Goal: Task Accomplishment & Management: Complete application form

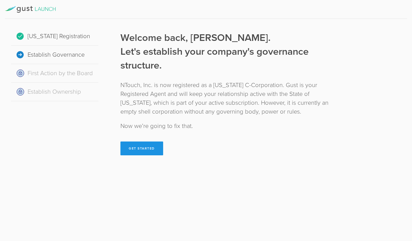
click at [147, 150] on button "Get Started" at bounding box center [142, 148] width 43 height 14
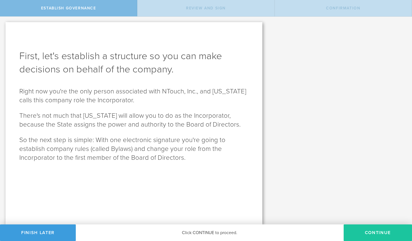
click at [380, 229] on button "Continue" at bounding box center [378, 232] width 68 height 17
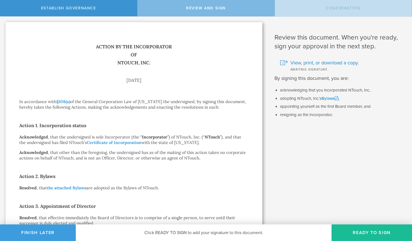
click at [329, 98] on link "Bylaws" at bounding box center [330, 98] width 17 height 5
click at [365, 232] on button "Ready to Sign" at bounding box center [372, 232] width 81 height 17
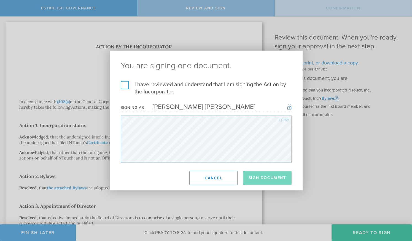
click at [161, 84] on label "I have reviewed and understand that I am signing the Action by the Incorporator." at bounding box center [206, 88] width 171 height 14
click at [0, 0] on input "I have reviewed and understand that I am signing the Action by the Incorporator." at bounding box center [0, 0] width 0 height 0
click at [257, 175] on button "Sign Document" at bounding box center [267, 178] width 49 height 14
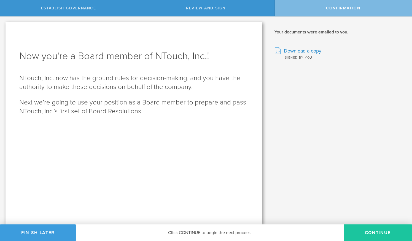
click at [377, 230] on button "Continue" at bounding box center [378, 232] width 68 height 17
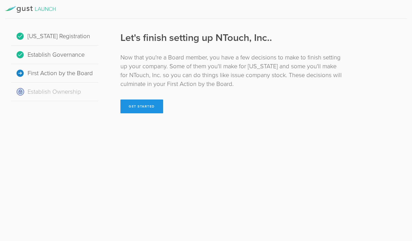
click at [142, 107] on button "Get Started" at bounding box center [142, 106] width 43 height 14
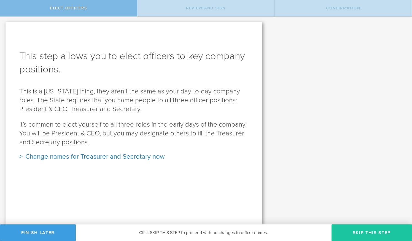
click at [375, 232] on button "Skip this step" at bounding box center [372, 232] width 81 height 17
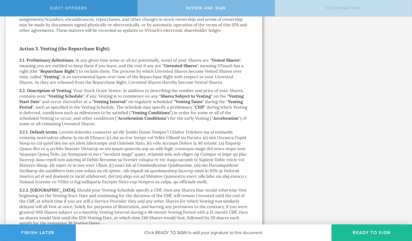
scroll to position [1697, 0]
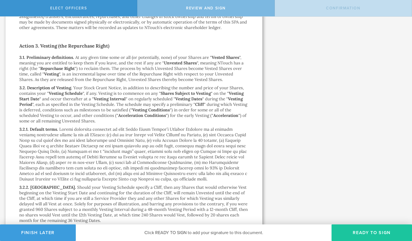
click at [365, 231] on button "Ready to Sign" at bounding box center [372, 232] width 81 height 17
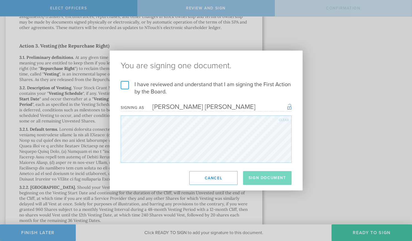
click at [139, 86] on label "I have reviewed and understand that I am signing the First Action by the Board." at bounding box center [206, 88] width 171 height 14
click at [0, 0] on input "I have reviewed and understand that I am signing the First Action by the Board." at bounding box center [0, 0] width 0 height 0
click at [264, 180] on button "Sign Document" at bounding box center [267, 178] width 49 height 14
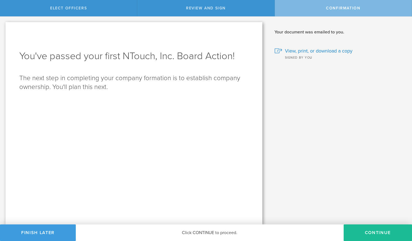
scroll to position [0, 0]
click at [381, 229] on button "Continue" at bounding box center [378, 232] width 68 height 17
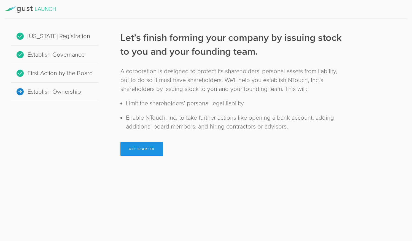
click at [147, 148] on button "Get Started" at bounding box center [142, 149] width 43 height 14
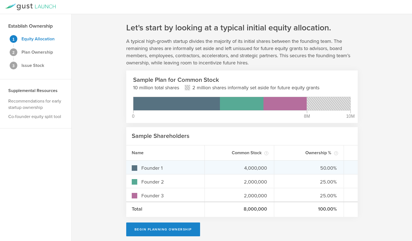
scroll to position [1, 0]
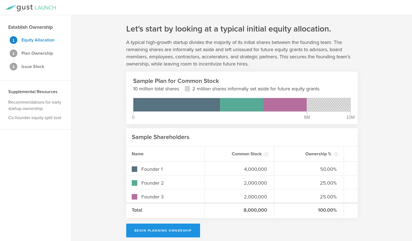
click at [170, 231] on button "Begin Planning Ownership" at bounding box center [163, 230] width 74 height 14
type input "[PERSON_NAME] [PERSON_NAME]"
type input "-"
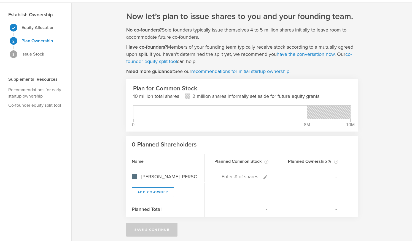
scroll to position [18, 0]
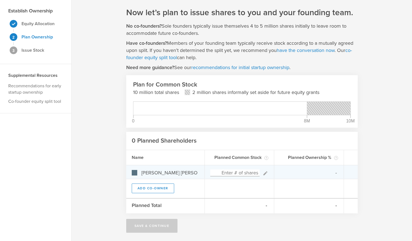
click at [237, 174] on input at bounding box center [236, 172] width 50 height 7
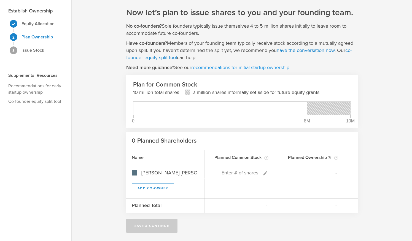
type input "0%"
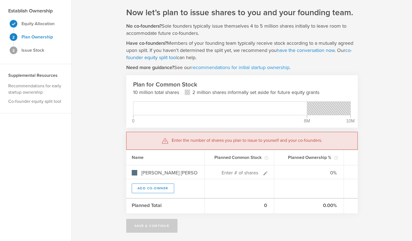
click at [267, 66] on link "recommendations for initial startup ownership" at bounding box center [240, 67] width 98 height 6
